Goal: Transaction & Acquisition: Purchase product/service

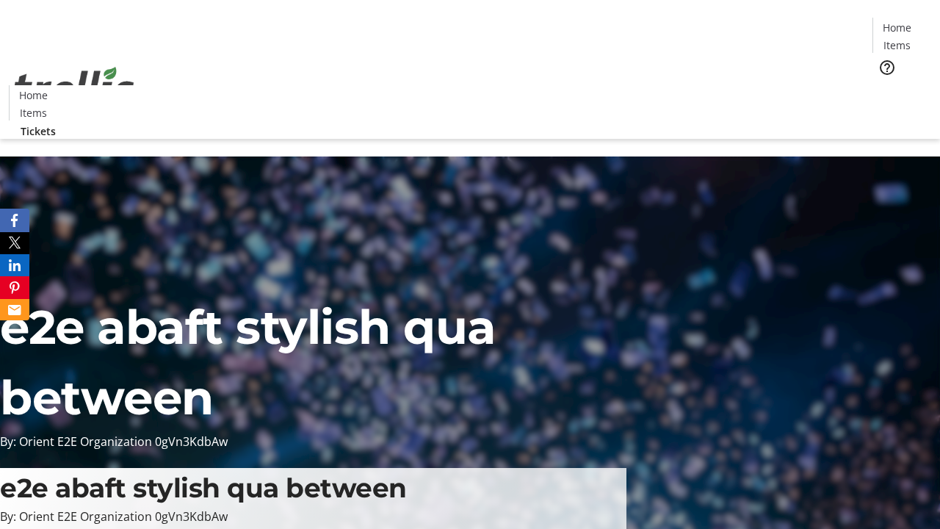
click at [885, 85] on span "Tickets" at bounding box center [902, 92] width 35 height 15
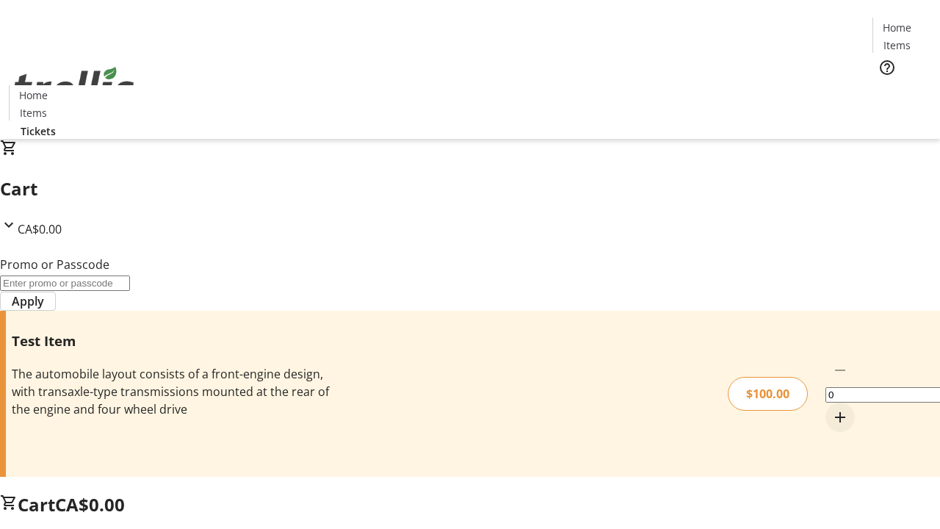
click at [832, 408] on mat-icon "Increment by one" at bounding box center [841, 417] width 18 height 18
type input "1"
type input "FLAT"
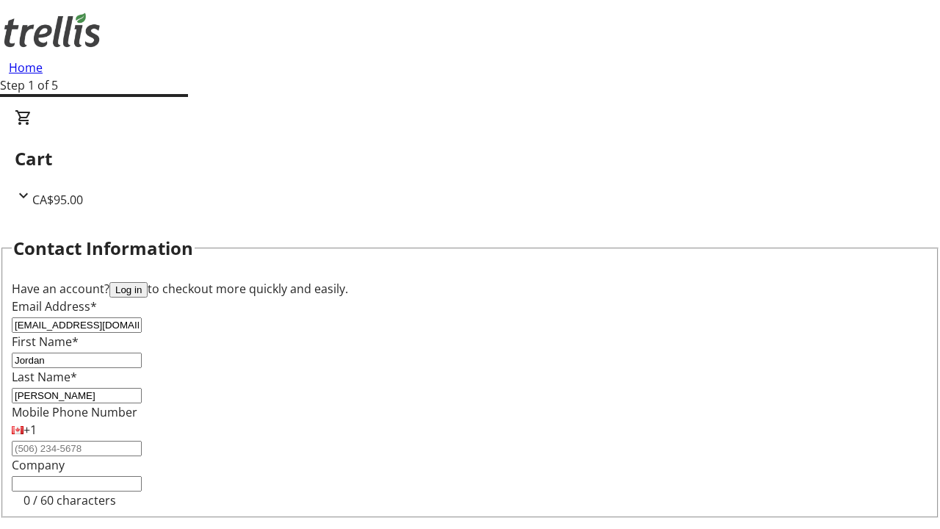
type input "[PERSON_NAME]"
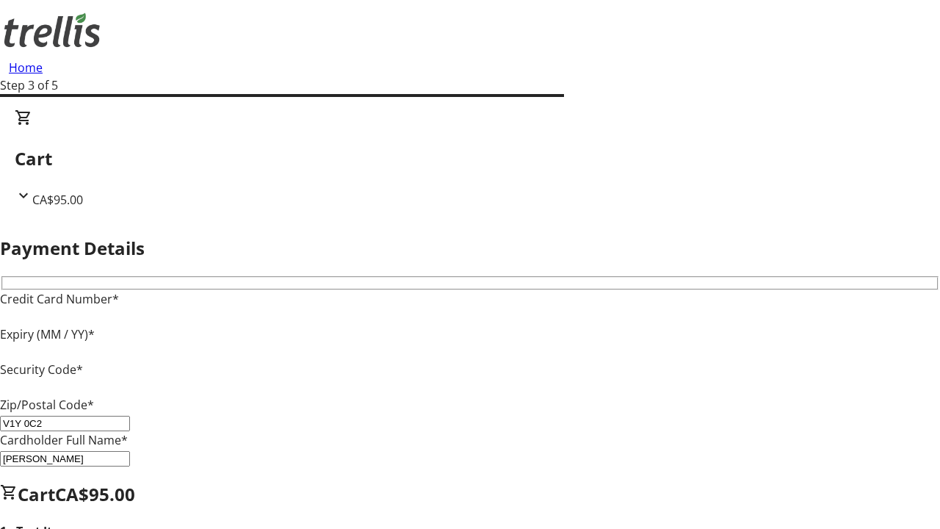
type input "V1Y 0C2"
